Goal: Task Accomplishment & Management: Manage account settings

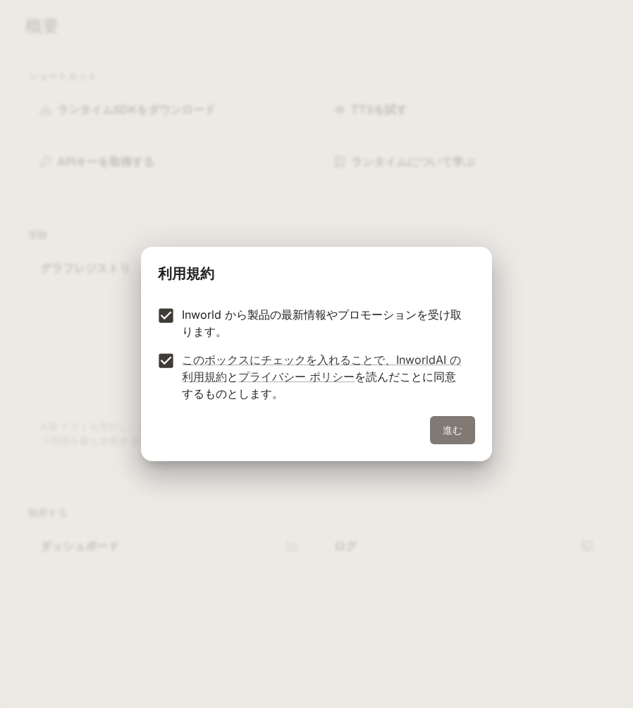
click at [463, 428] on font "進む" at bounding box center [453, 430] width 20 height 12
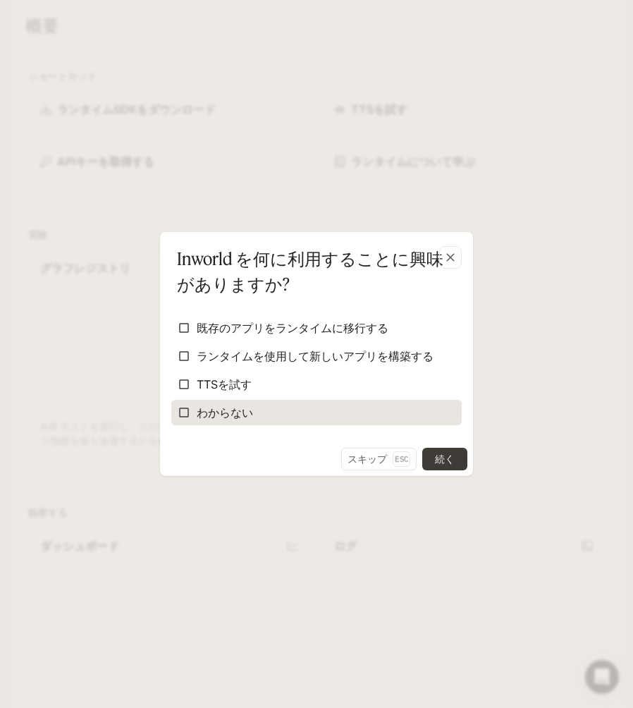
click at [262, 411] on label "わからない" at bounding box center [316, 412] width 291 height 25
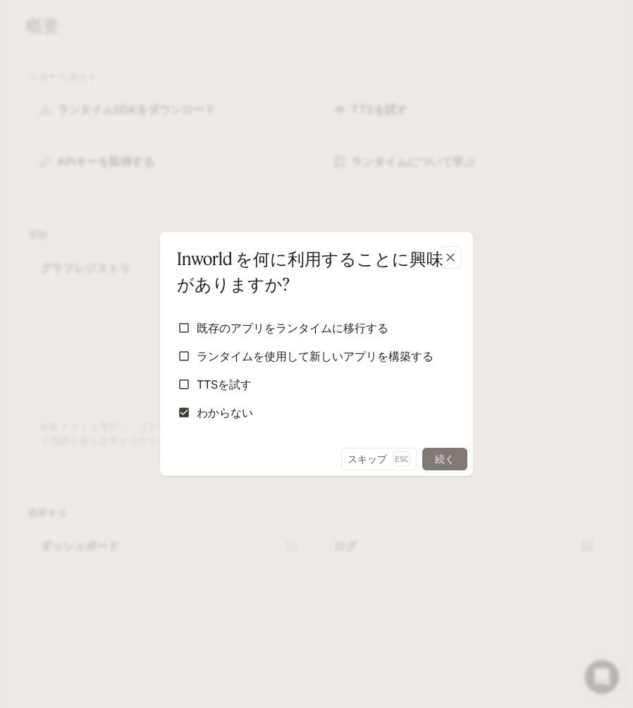
click at [451, 454] on font "続く" at bounding box center [445, 459] width 20 height 12
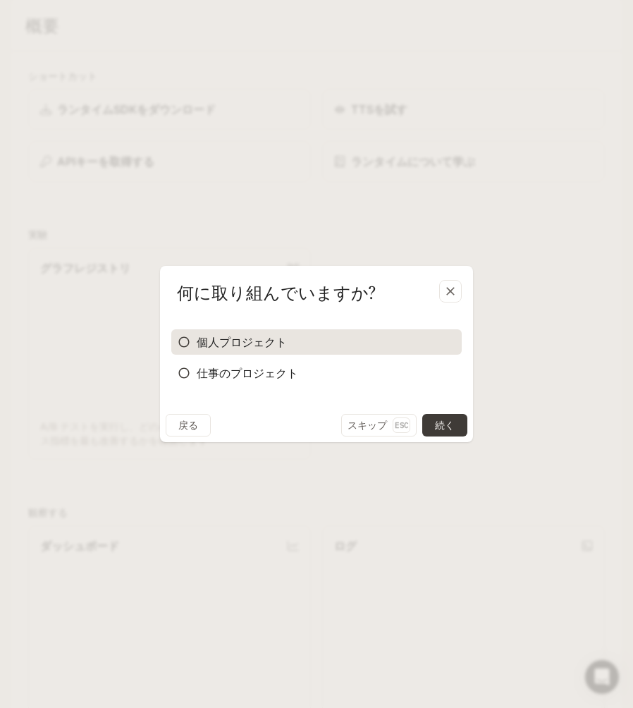
click at [360, 341] on label "個人プロジェクト" at bounding box center [316, 341] width 291 height 25
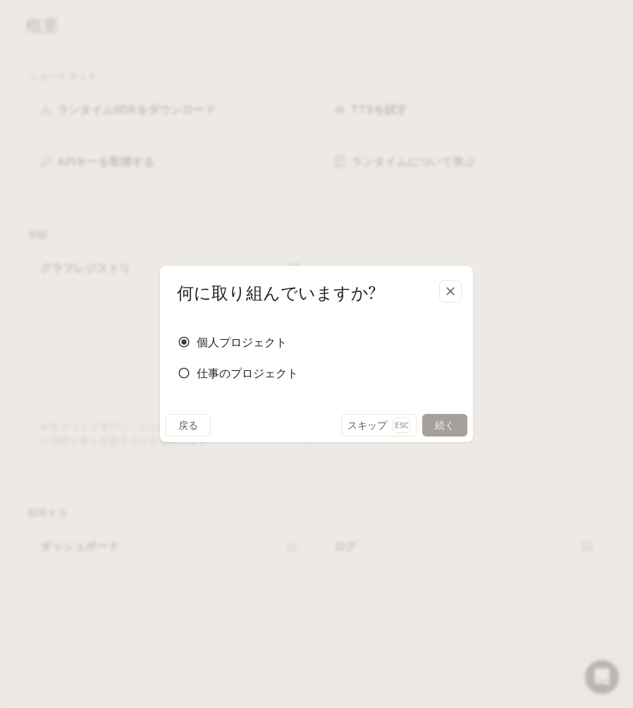
click at [446, 427] on font "続く" at bounding box center [445, 425] width 20 height 12
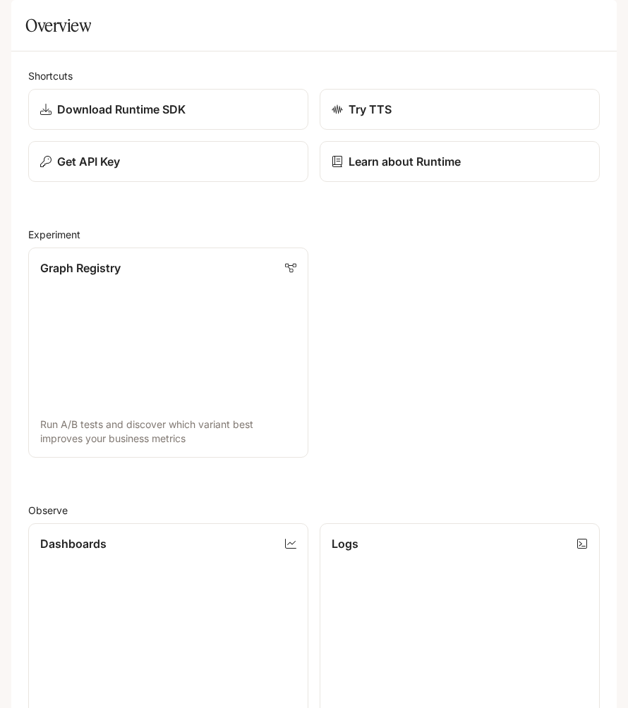
click at [293, 51] on section "Overview" at bounding box center [313, 25] width 605 height 51
click at [28, 20] on icon "open drawer" at bounding box center [24, 20] width 14 height 14
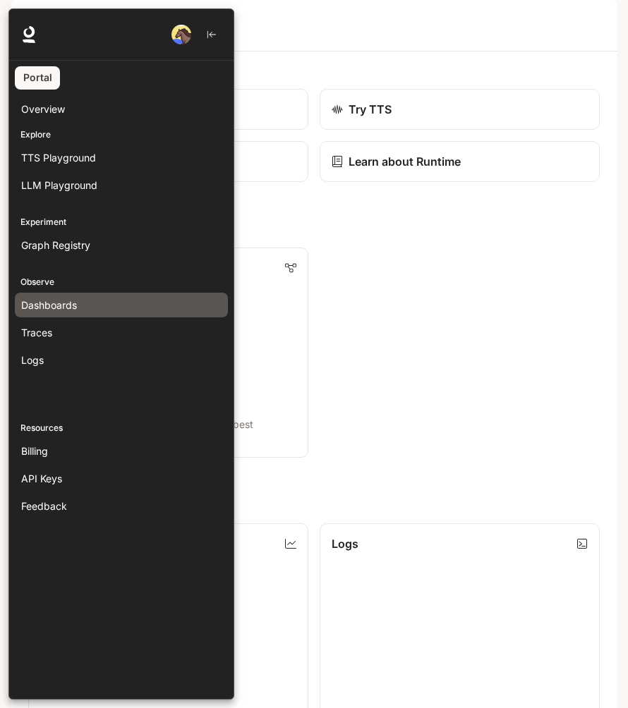
click at [73, 303] on span "Dashboards" at bounding box center [49, 305] width 56 height 15
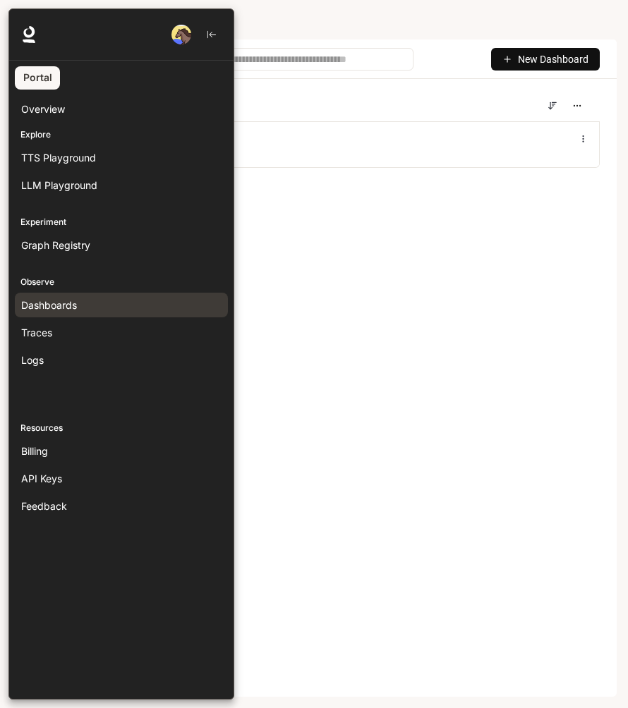
click at [462, 23] on div at bounding box center [322, 353] width 628 height 691
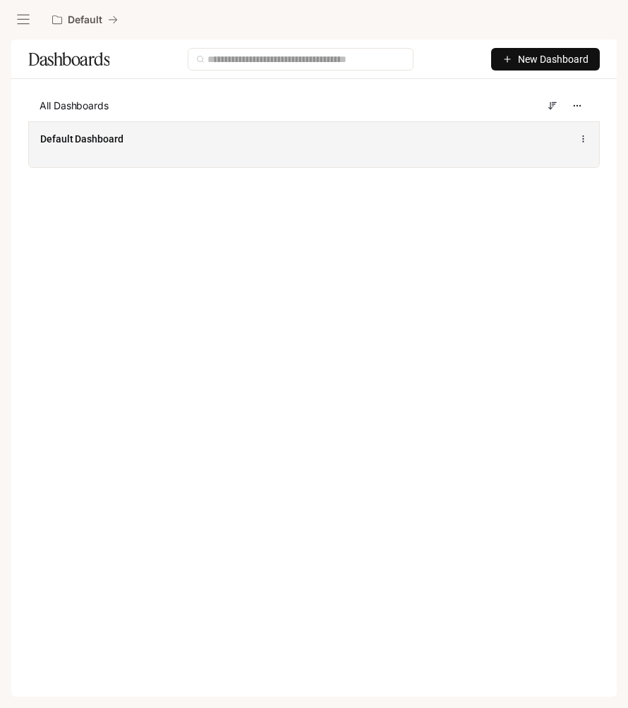
click at [141, 133] on div "Default Dashboard" at bounding box center [194, 139] width 309 height 14
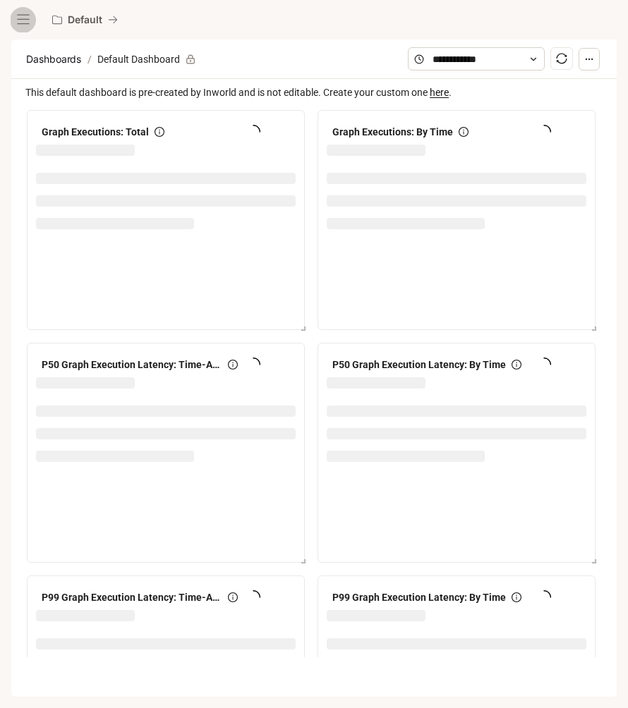
click at [27, 16] on icon "open drawer" at bounding box center [23, 20] width 14 height 14
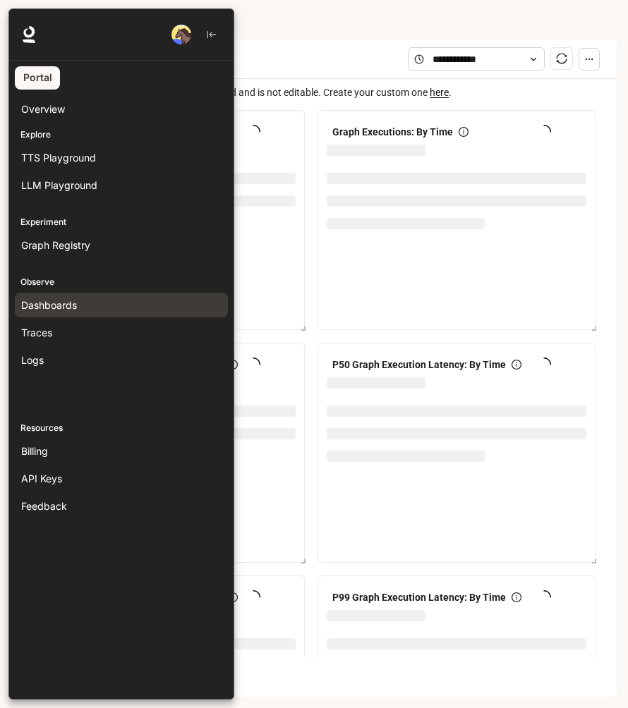
click at [44, 78] on link "Portal" at bounding box center [37, 77] width 45 height 23
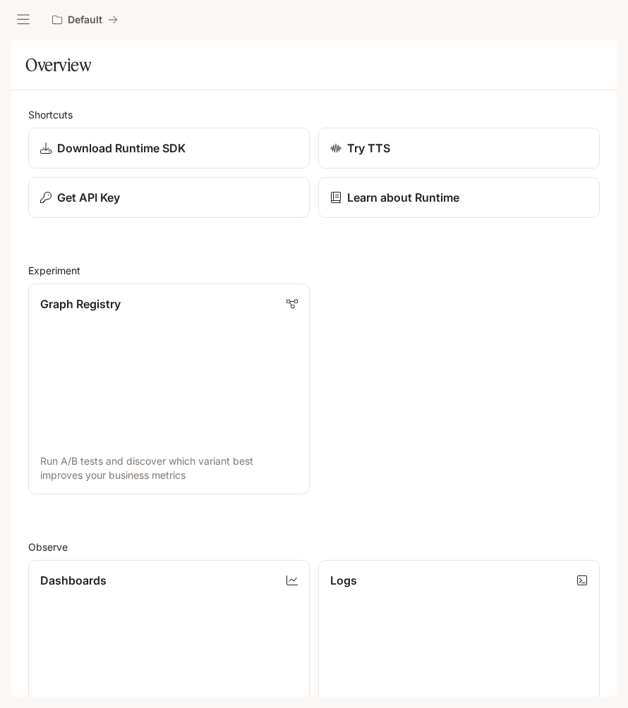
scroll to position [45, 0]
click at [21, 16] on icon "open drawer" at bounding box center [23, 20] width 14 height 14
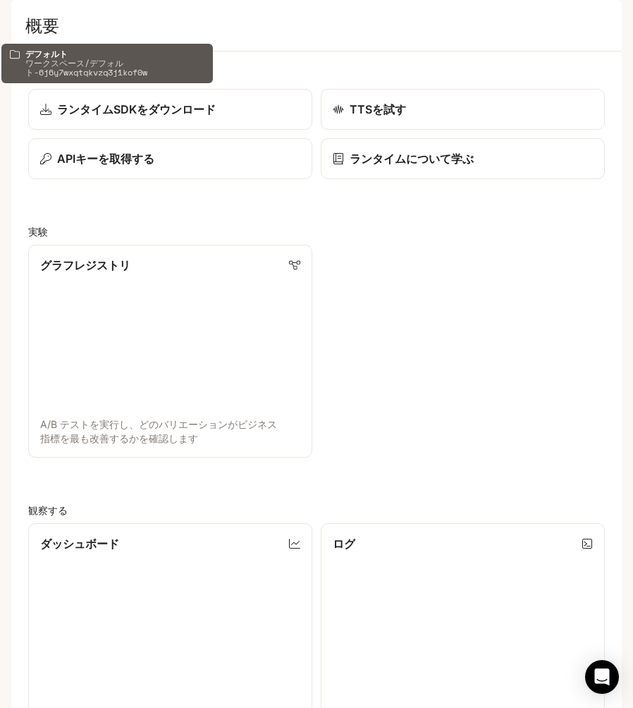
click at [102, 18] on font "デフォルト" at bounding box center [92, 19] width 49 height 12
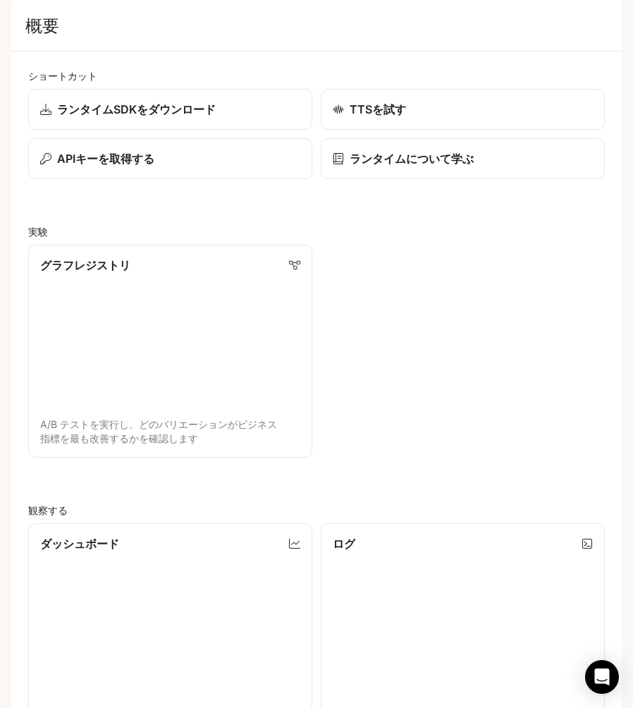
click at [25, 18] on icon "引き出しを開ける" at bounding box center [23, 20] width 14 height 14
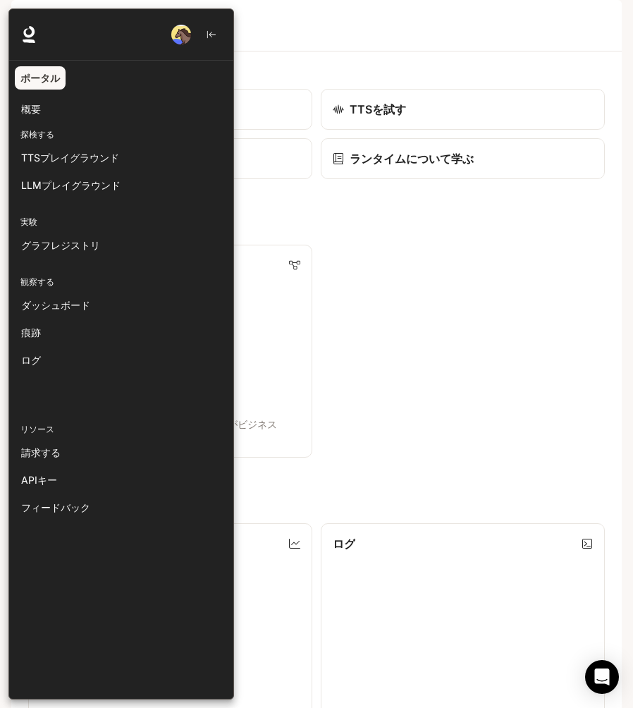
click at [478, 4] on div "デフォルト ランタイム ランタイム ドキュメント ドキュメント" at bounding box center [316, 19] width 633 height 39
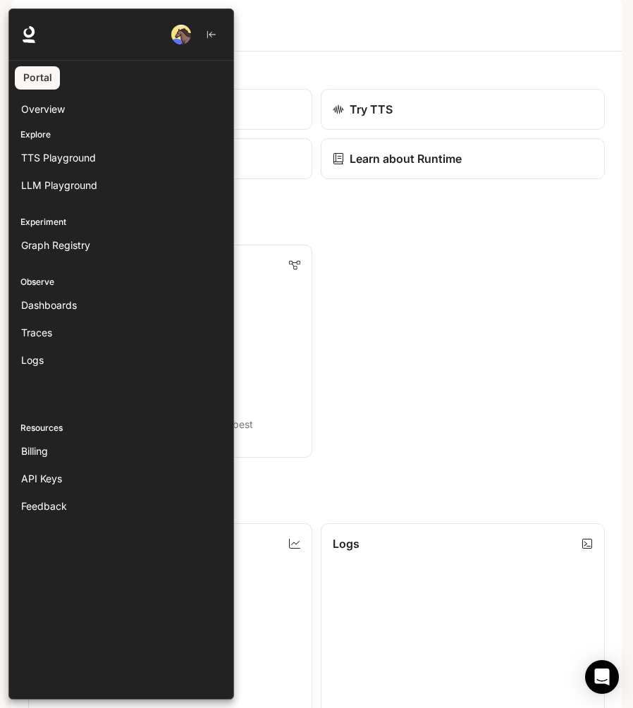
click at [490, 45] on div at bounding box center [324, 353] width 633 height 691
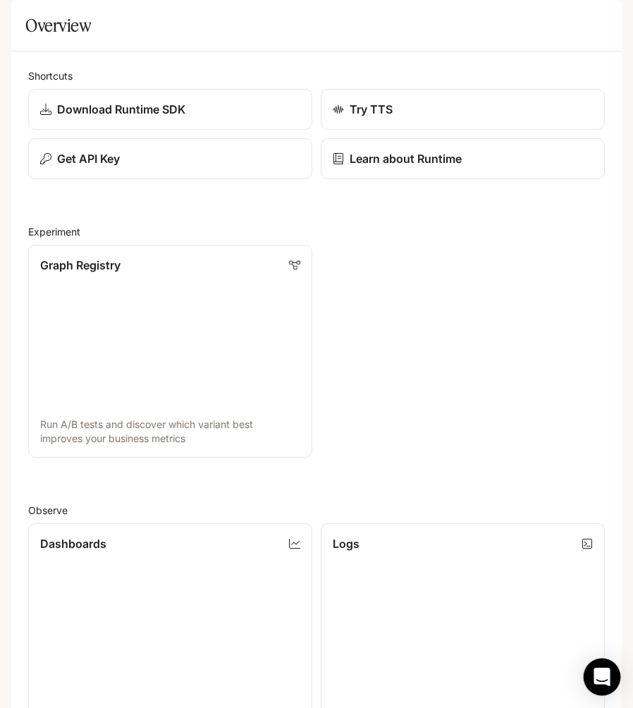
click at [604, 676] on icon "Open Intercom Messenger" at bounding box center [602, 677] width 16 height 18
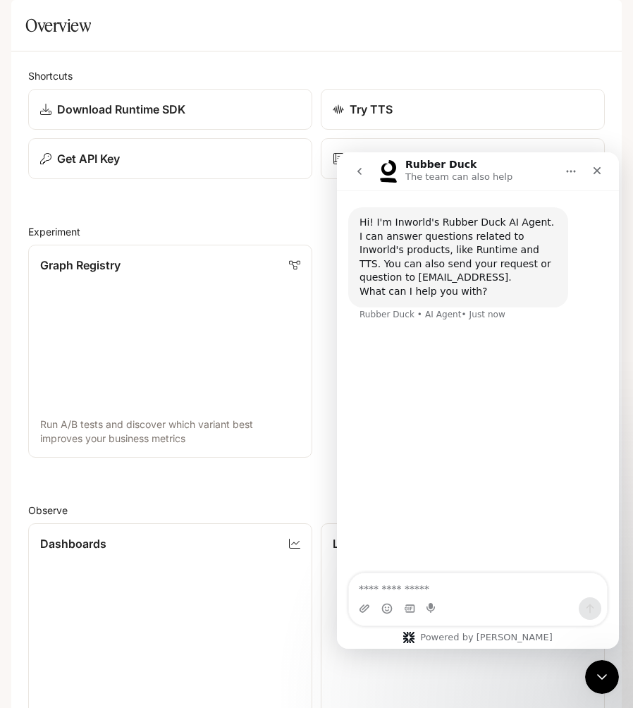
click at [26, 20] on icon "open drawer" at bounding box center [23, 20] width 14 height 14
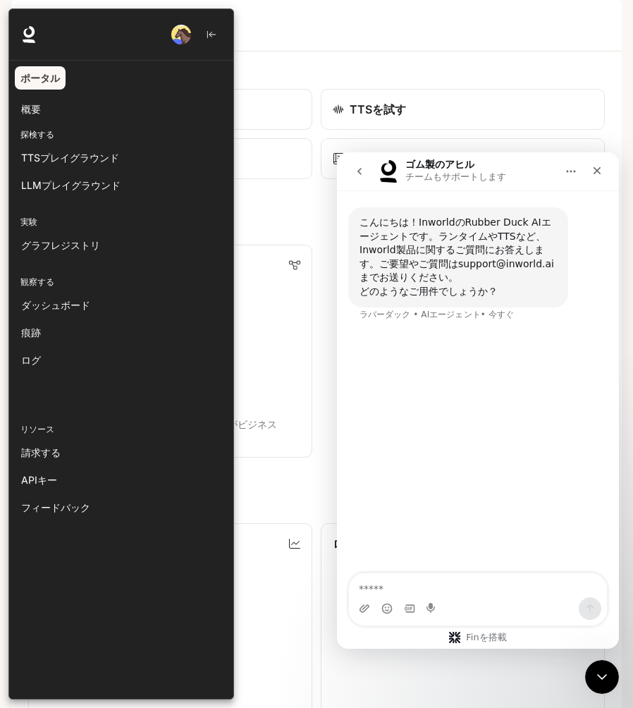
click at [183, 32] on img "button" at bounding box center [181, 35] width 20 height 20
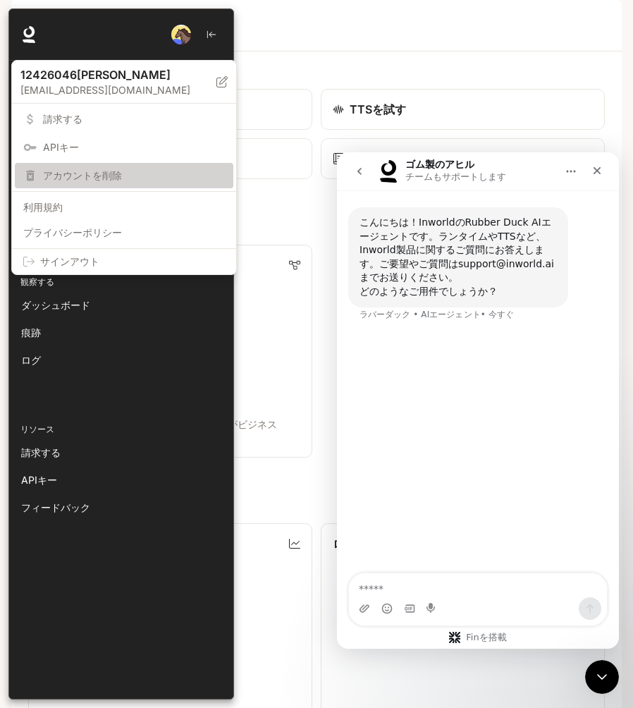
click at [114, 180] on font "アカウントを削除" at bounding box center [82, 175] width 79 height 12
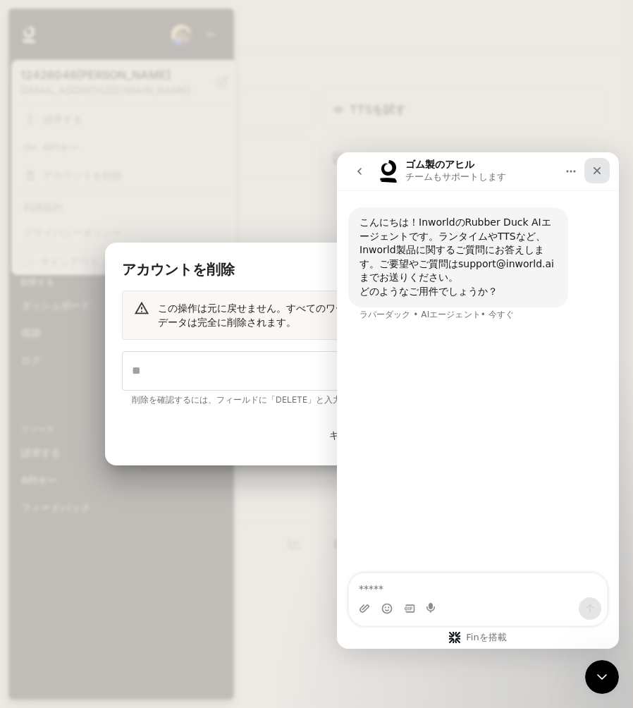
click at [604, 173] on div "近い" at bounding box center [597, 170] width 25 height 25
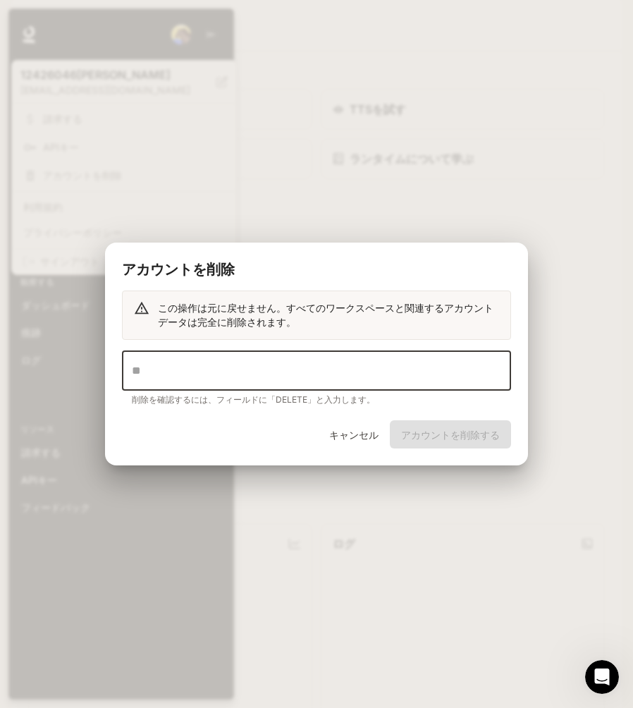
click at [358, 378] on input "text" at bounding box center [316, 370] width 389 height 39
type input "******"
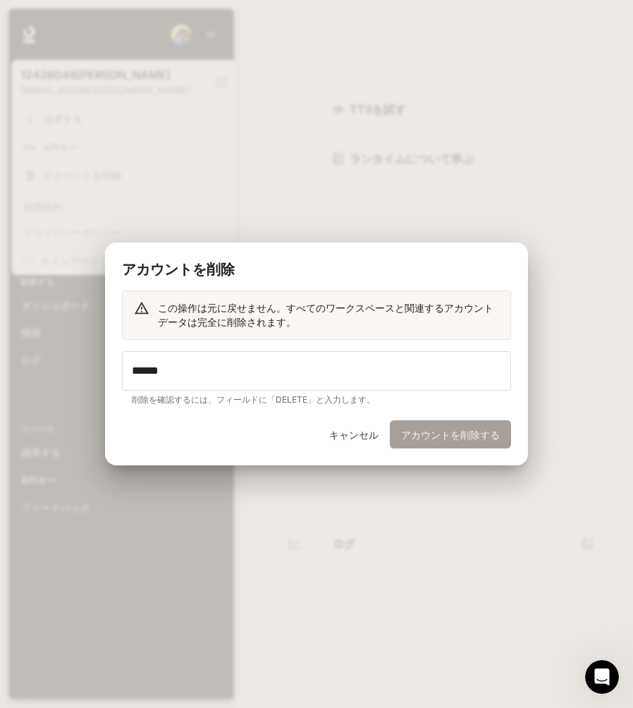
click at [444, 430] on font "アカウントを削除する" at bounding box center [450, 435] width 99 height 12
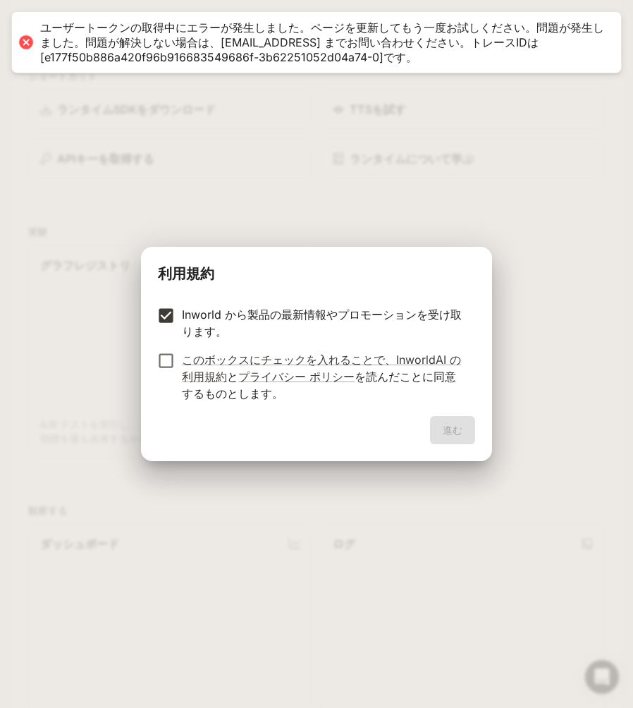
click at [169, 373] on label "このボックスにチェックを入れることで、InworldAI の利用規約 と プライバシー ポリシー を読んだことに同意するものとします 。" at bounding box center [307, 376] width 314 height 51
click at [439, 446] on div "進む" at bounding box center [316, 438] width 351 height 45
click at [442, 436] on button "進む" at bounding box center [452, 430] width 45 height 28
